Goal: Information Seeking & Learning: Learn about a topic

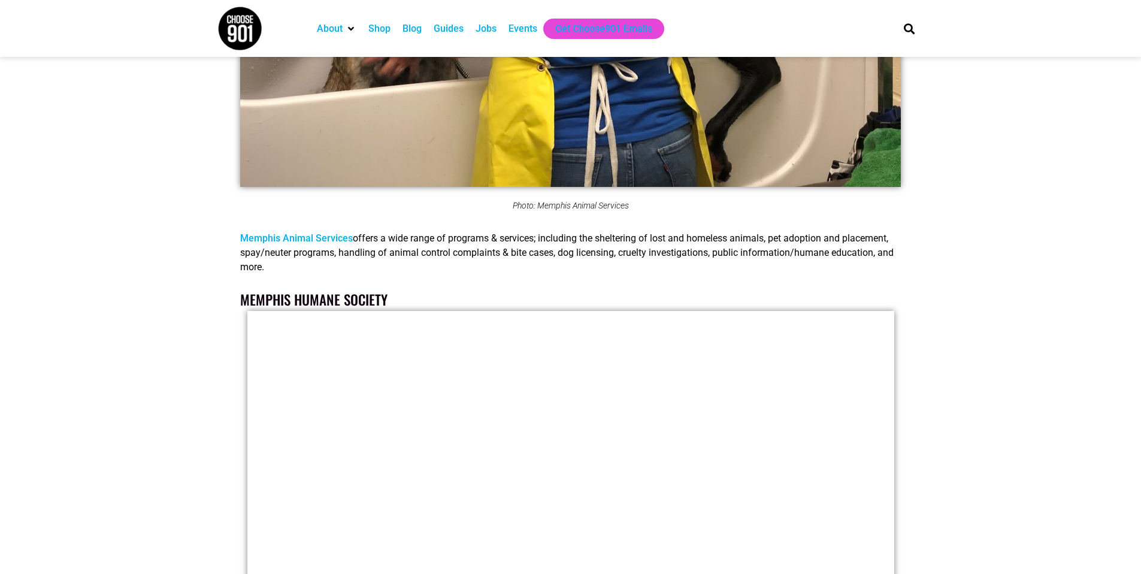
scroll to position [2562, 0]
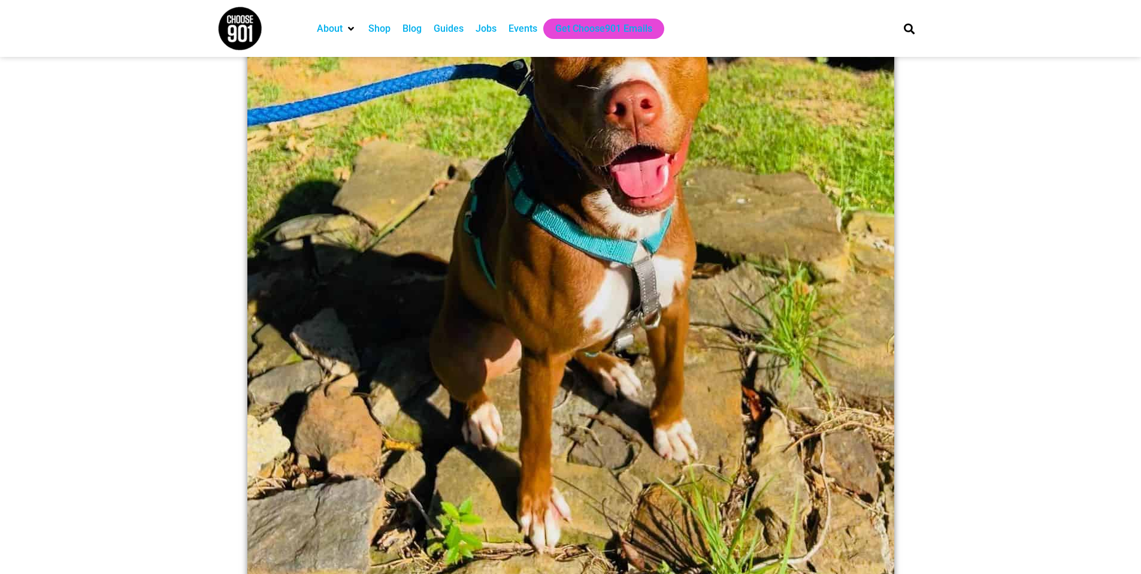
click at [244, 38] on img at bounding box center [239, 28] width 45 height 45
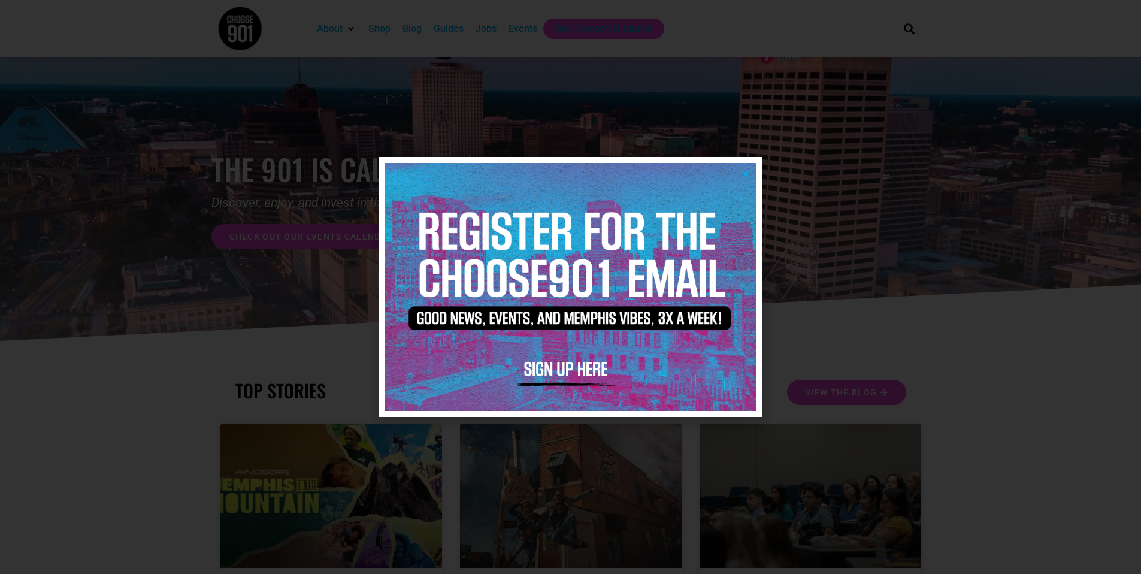
click at [749, 171] on icon "Close" at bounding box center [746, 173] width 9 height 9
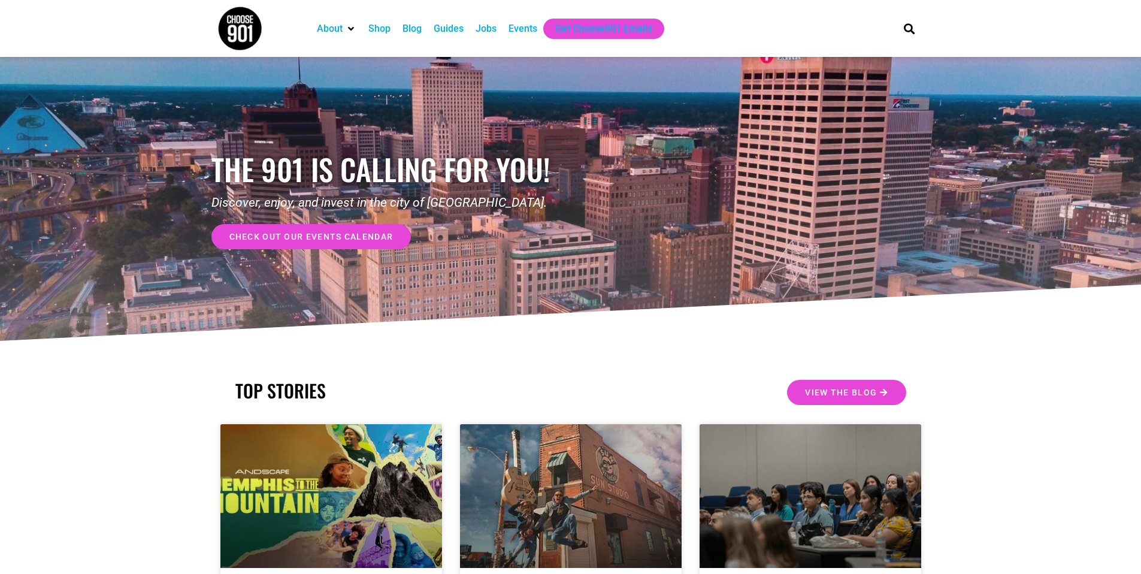
click at [494, 31] on div "Jobs" at bounding box center [486, 29] width 21 height 14
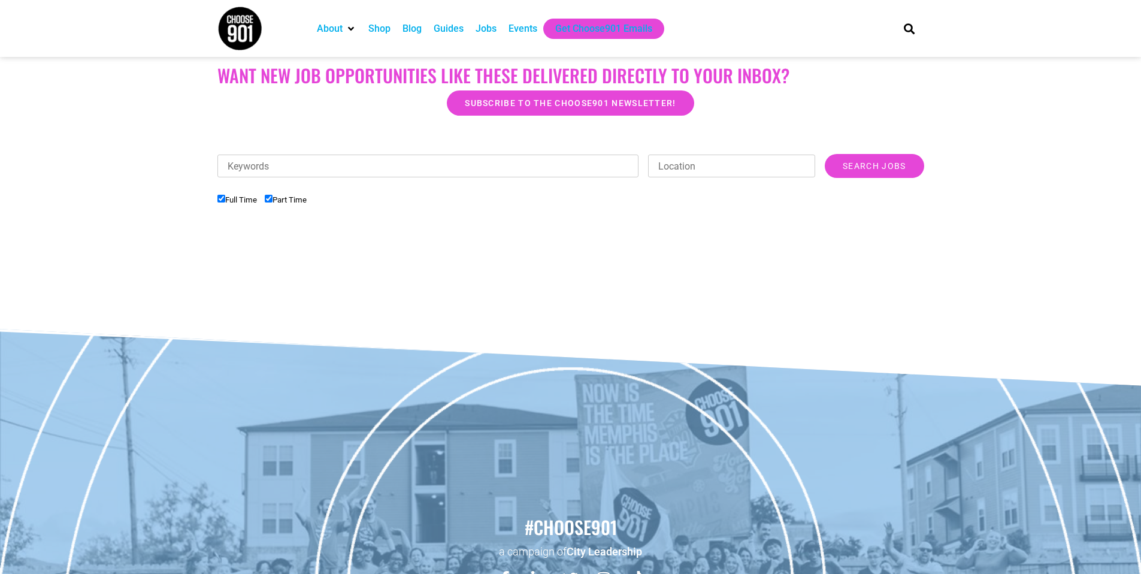
scroll to position [291, 0]
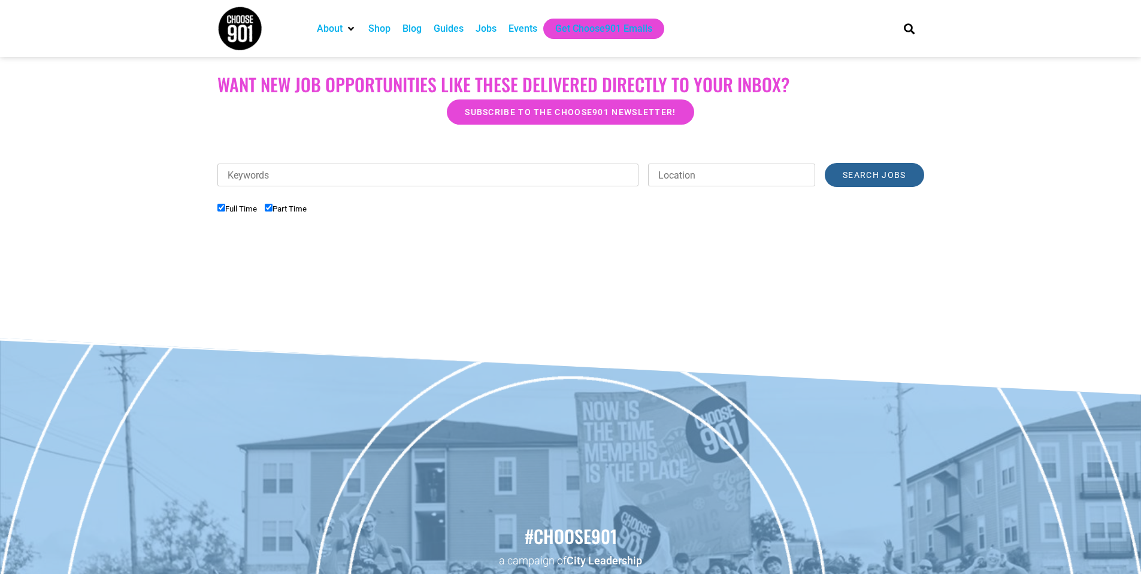
click at [899, 182] on input "Search Jobs" at bounding box center [874, 175] width 99 height 24
click at [572, 183] on input "Keywords" at bounding box center [428, 175] width 422 height 23
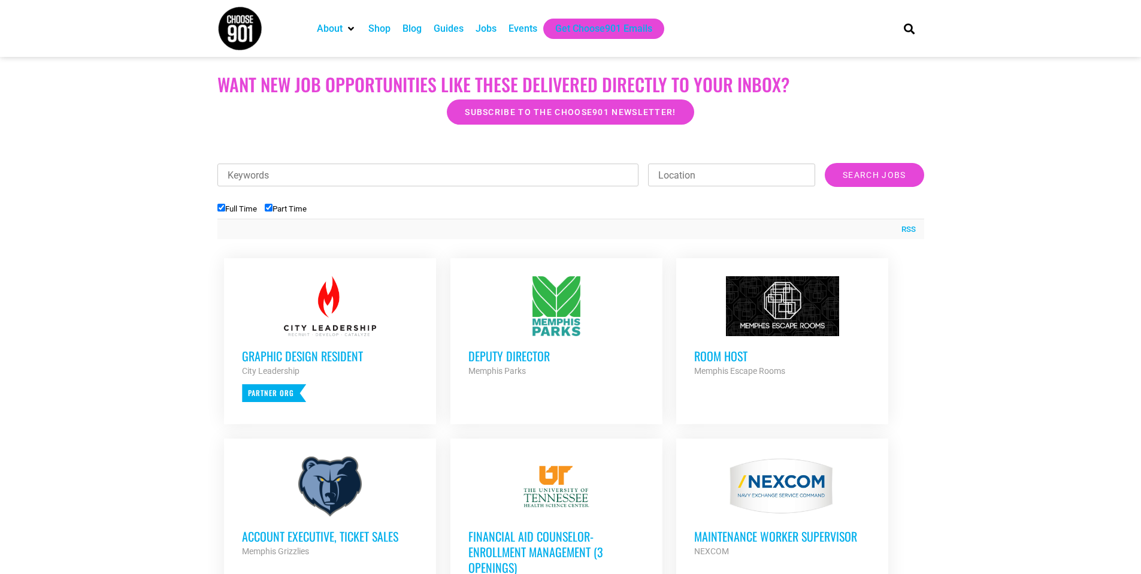
click at [523, 191] on div "Keywords Location Category Administrative Communication Counseling Creative Cus…" at bounding box center [570, 181] width 707 height 36
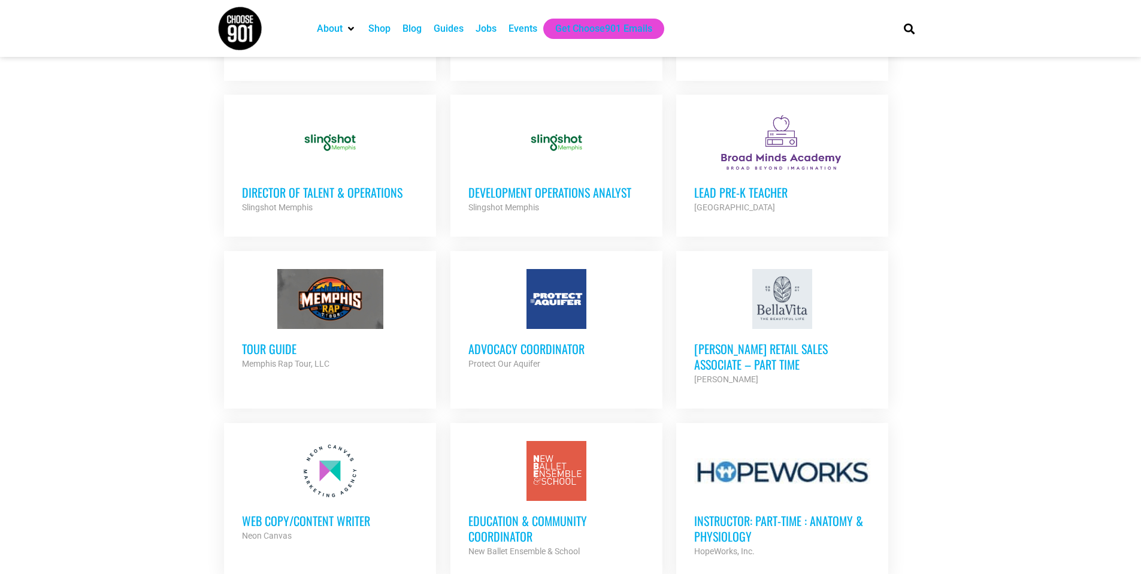
scroll to position [823, 0]
click at [548, 347] on h3 "Advocacy Coordinator" at bounding box center [556, 348] width 176 height 16
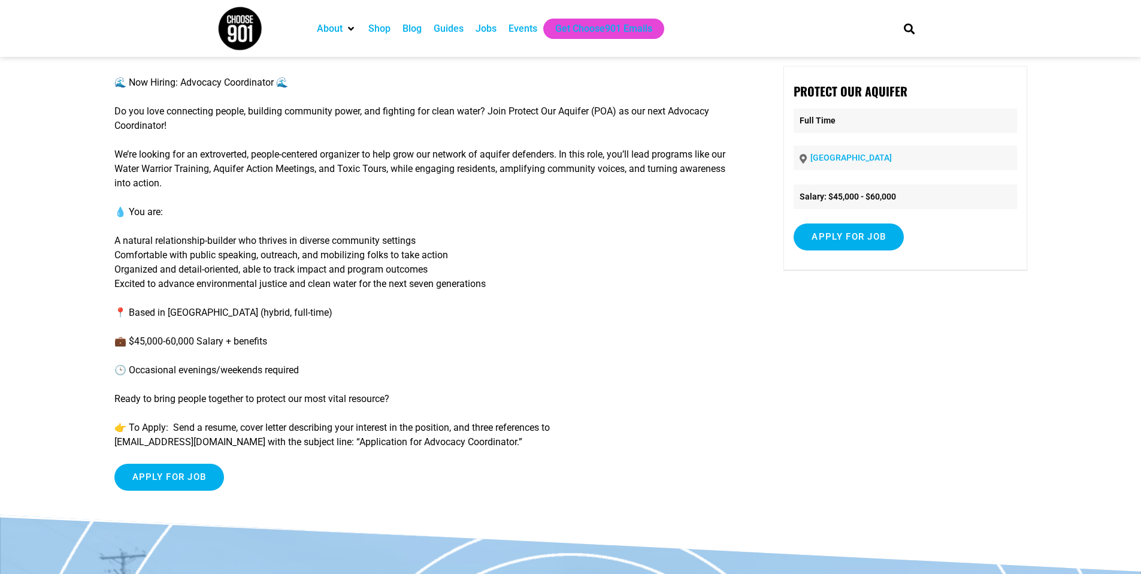
scroll to position [66, 0]
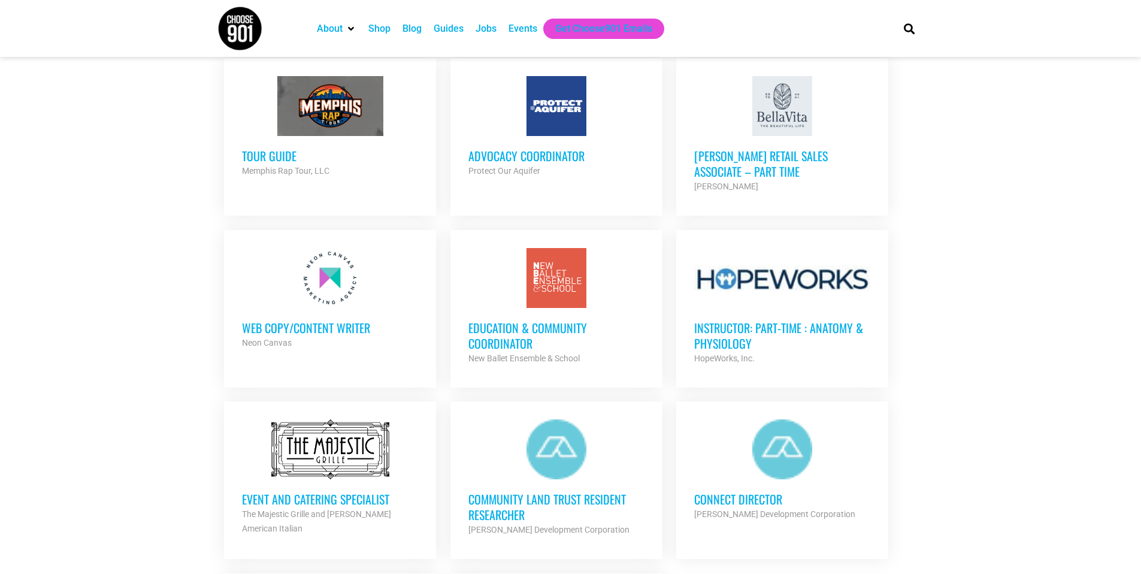
scroll to position [1034, 0]
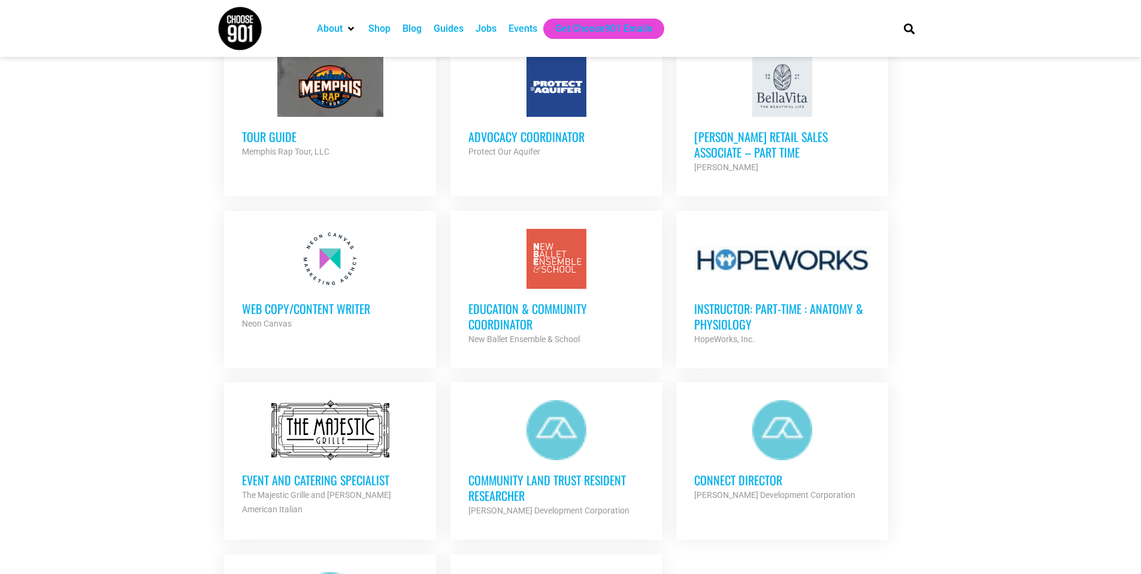
click at [323, 301] on h3 "Web Copy/Content Writer" at bounding box center [330, 309] width 176 height 16
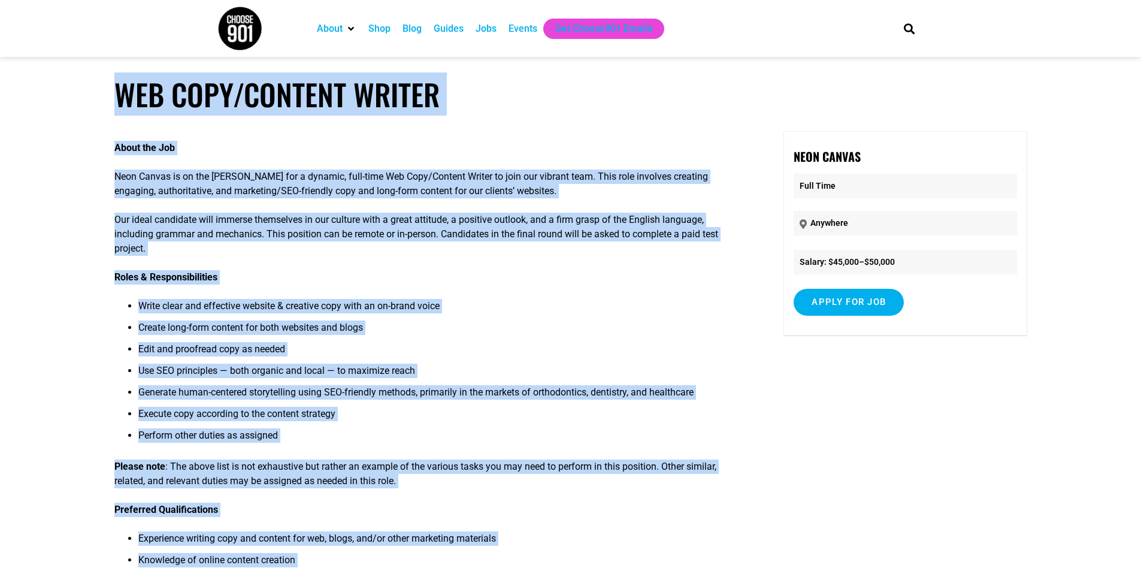
drag, startPoint x: 539, startPoint y: 318, endPoint x: 90, endPoint y: 91, distance: 502.6
copy article "Web Copy/Content Writer About the Job Neon Canvas is on the hunt for a dynamic,…"
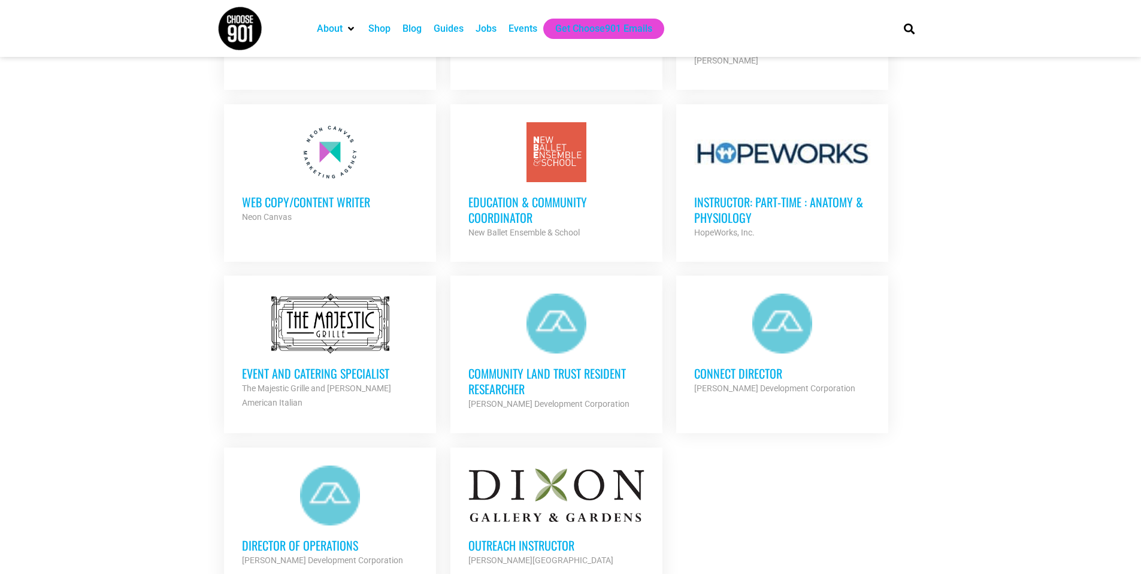
scroll to position [1201, 0]
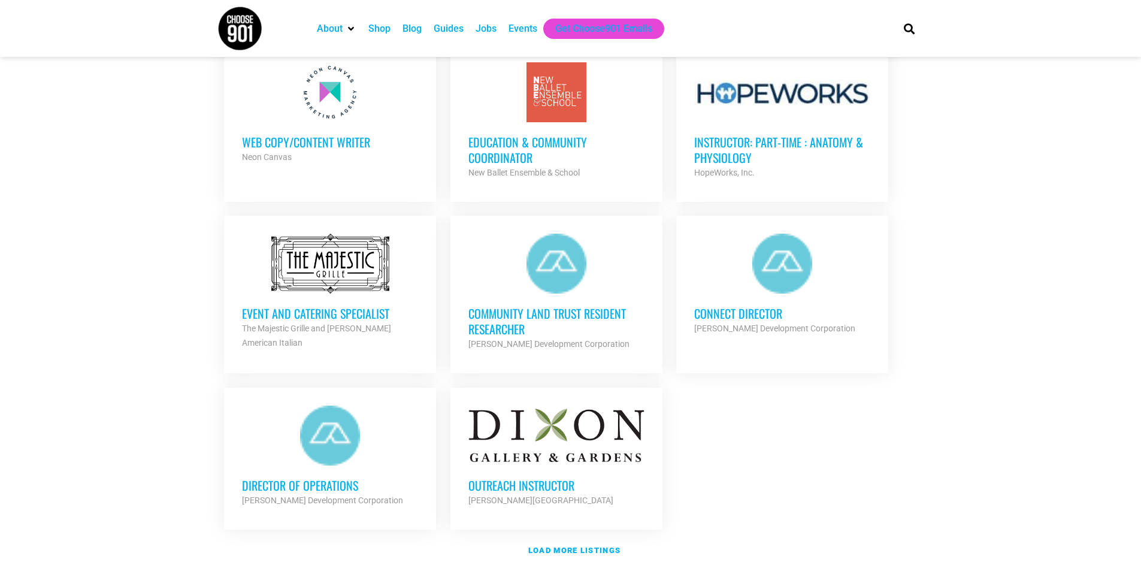
click at [731, 321] on div "Alcy Ball Development Corporation" at bounding box center [782, 328] width 176 height 14
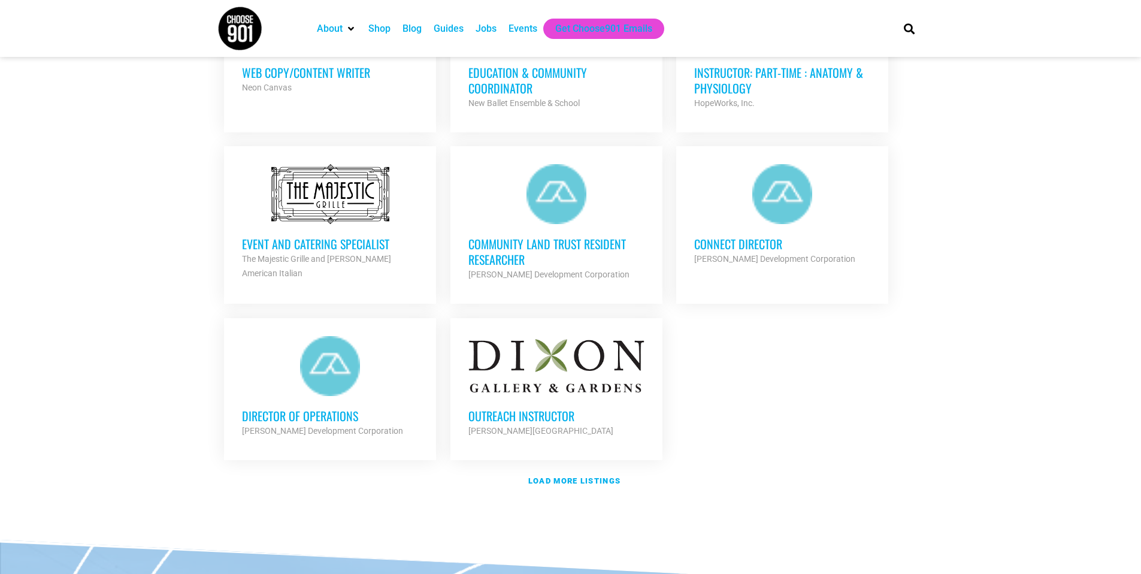
scroll to position [1271, 0]
click at [580, 482] on link "Load more listings" at bounding box center [570, 481] width 707 height 28
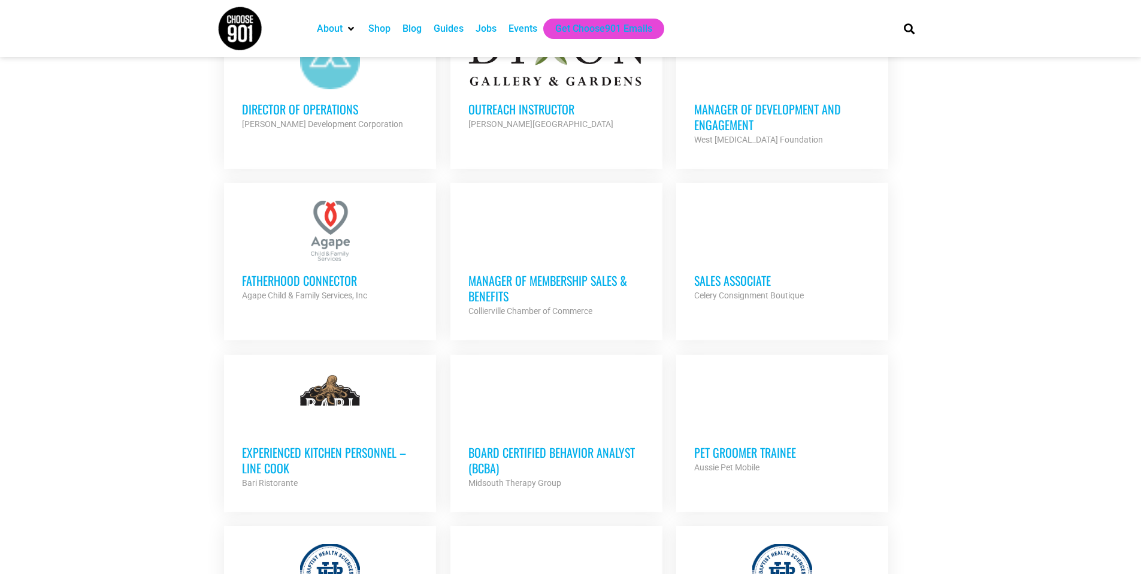
scroll to position [1585, 0]
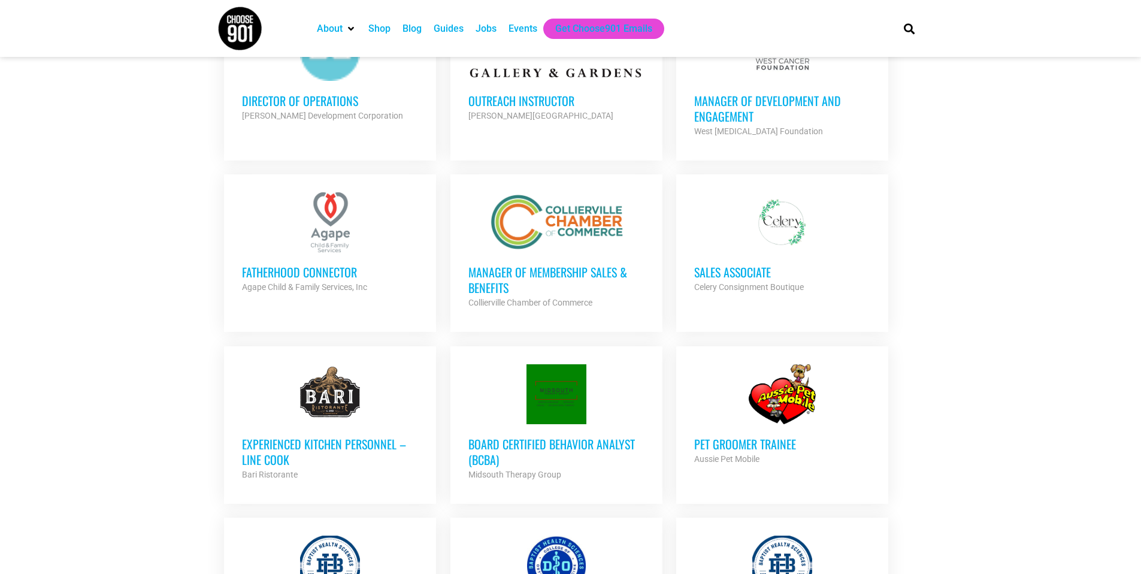
click at [319, 293] on link "Fatherhood Connector Agape Child & Family Services, Inc Partner Org Full Time" at bounding box center [330, 243] width 212 height 138
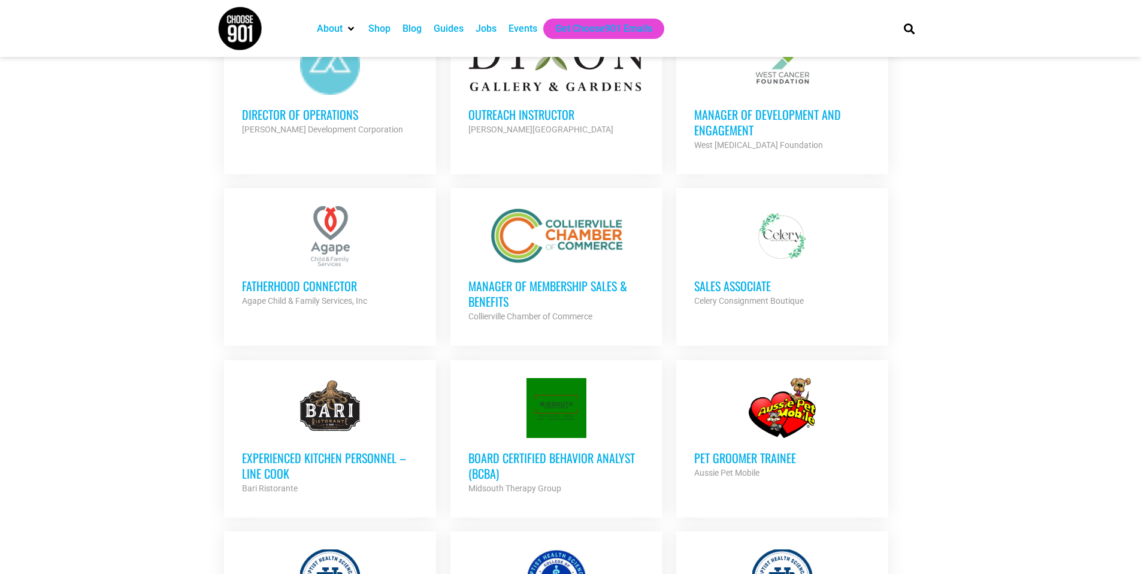
scroll to position [913, 0]
